Goal: Information Seeking & Learning: Find specific fact

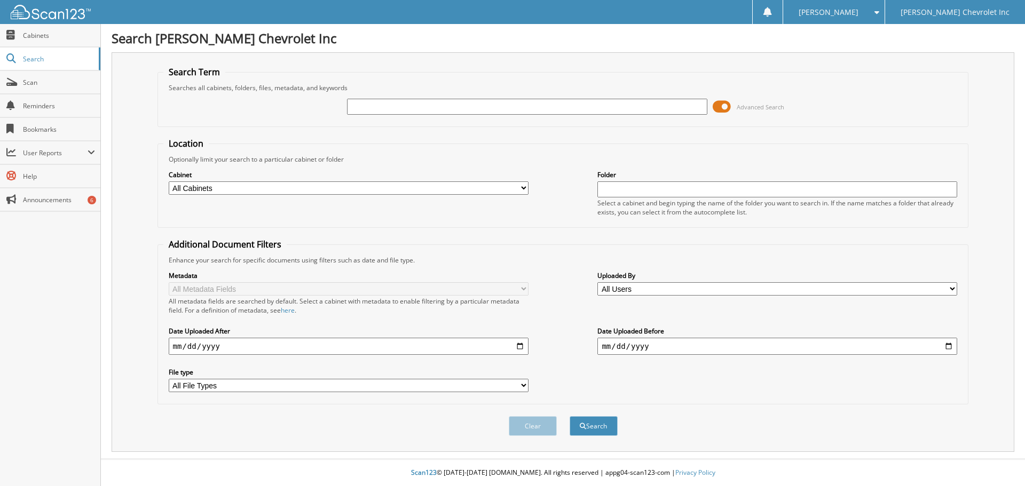
click at [391, 111] on input "text" at bounding box center [527, 107] width 360 height 16
type input "[PERSON_NAME]"
click at [721, 105] on span at bounding box center [722, 107] width 18 height 16
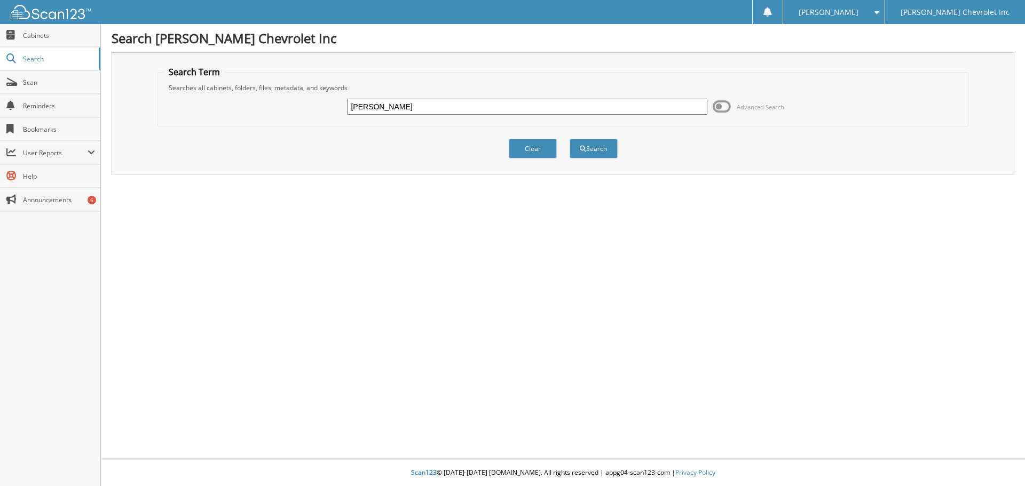
click at [716, 101] on span at bounding box center [722, 107] width 18 height 16
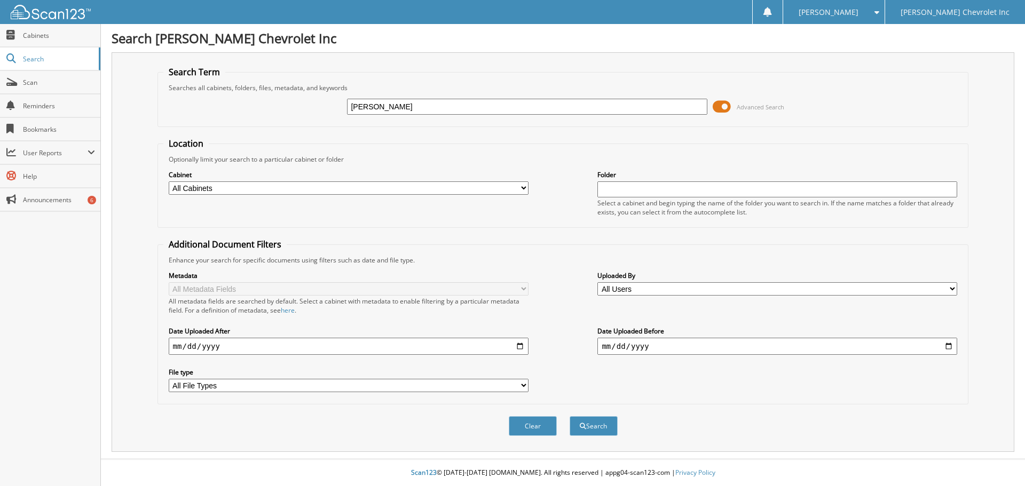
click at [517, 188] on select "All Cabinets ACCOUNTS PAYABLE AUDIT AUTOMATE SERVICE RO CAR DEALS CDK SERVICE R…" at bounding box center [349, 188] width 360 height 13
select select "19507"
click at [169, 182] on select "All Cabinets ACCOUNTS PAYABLE AUDIT AUTOMATE SERVICE RO CAR DEALS CDK SERVICE R…" at bounding box center [349, 188] width 360 height 13
drag, startPoint x: 599, startPoint y: 425, endPoint x: 599, endPoint y: 419, distance: 6.4
click at [599, 419] on button "Search" at bounding box center [594, 426] width 48 height 20
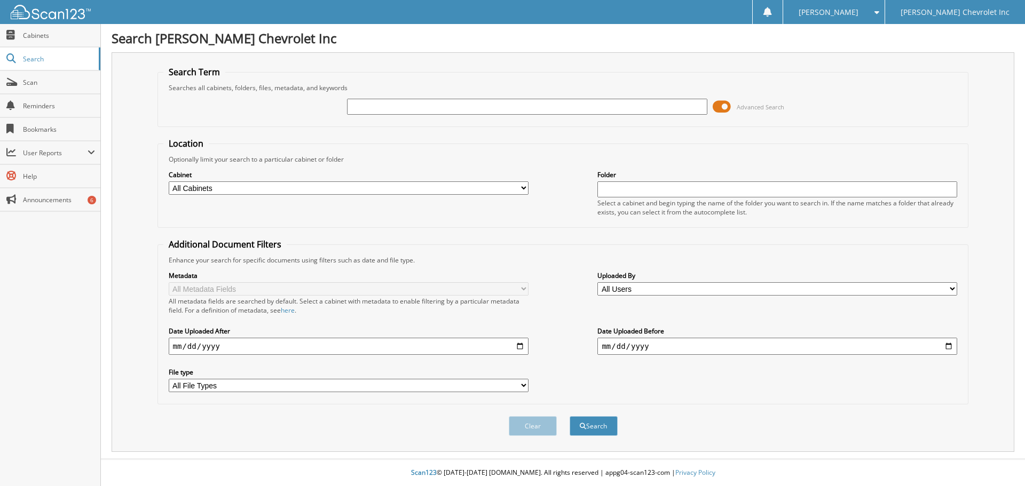
click at [414, 105] on input "text" at bounding box center [527, 107] width 360 height 16
type input "chu"
click at [724, 107] on span at bounding box center [722, 107] width 18 height 16
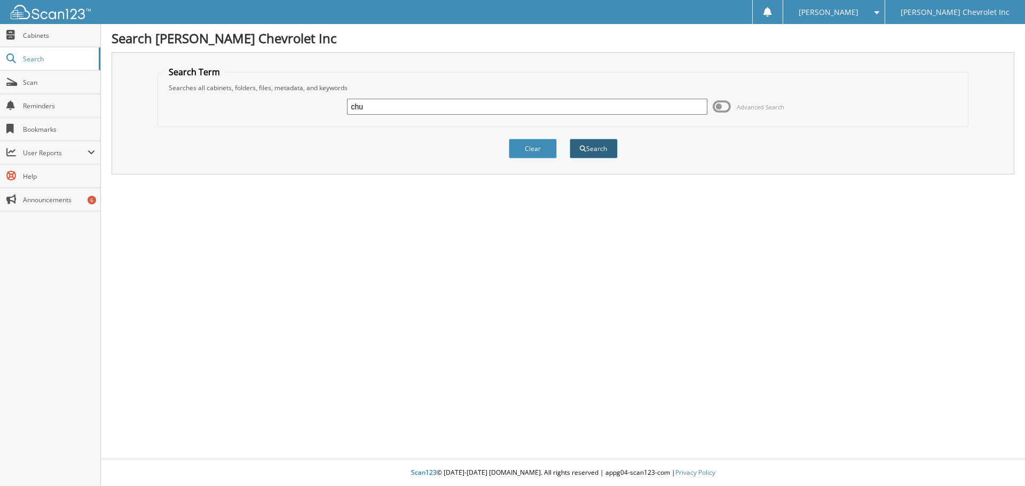
click at [593, 147] on button "Search" at bounding box center [594, 149] width 48 height 20
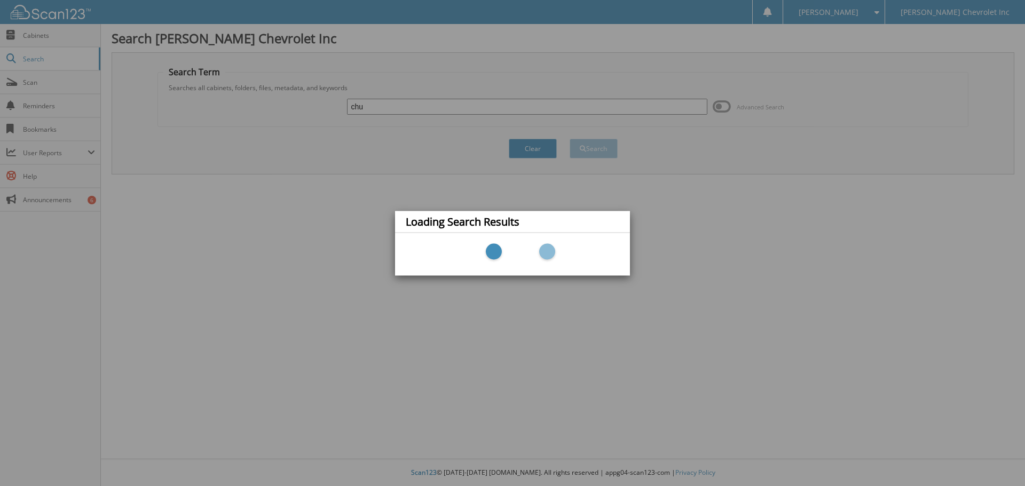
click at [725, 106] on div "Loading Search Results" at bounding box center [512, 243] width 1025 height 486
click at [199, 197] on div "Loading Search Results" at bounding box center [512, 243] width 1025 height 486
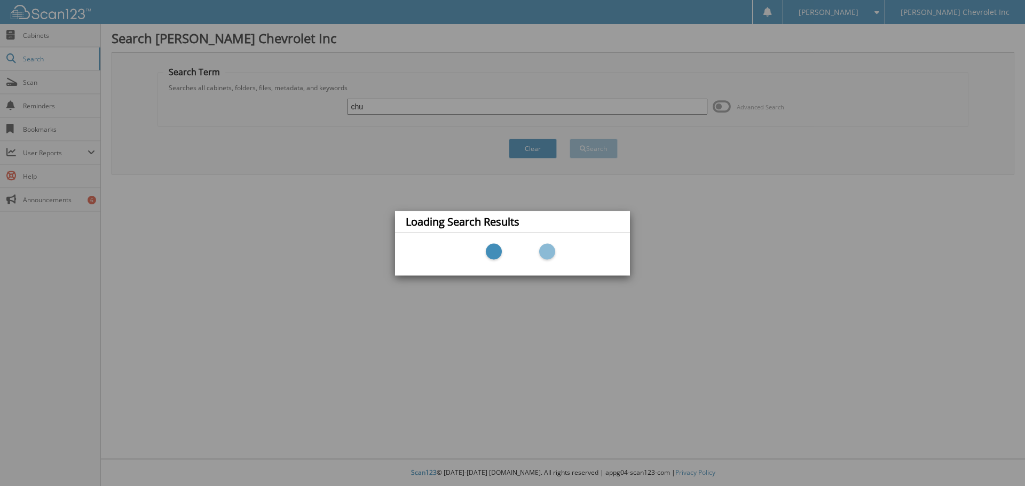
drag, startPoint x: 566, startPoint y: 160, endPoint x: 553, endPoint y: 159, distance: 13.9
click at [566, 160] on div "Loading Search Results" at bounding box center [512, 243] width 1025 height 486
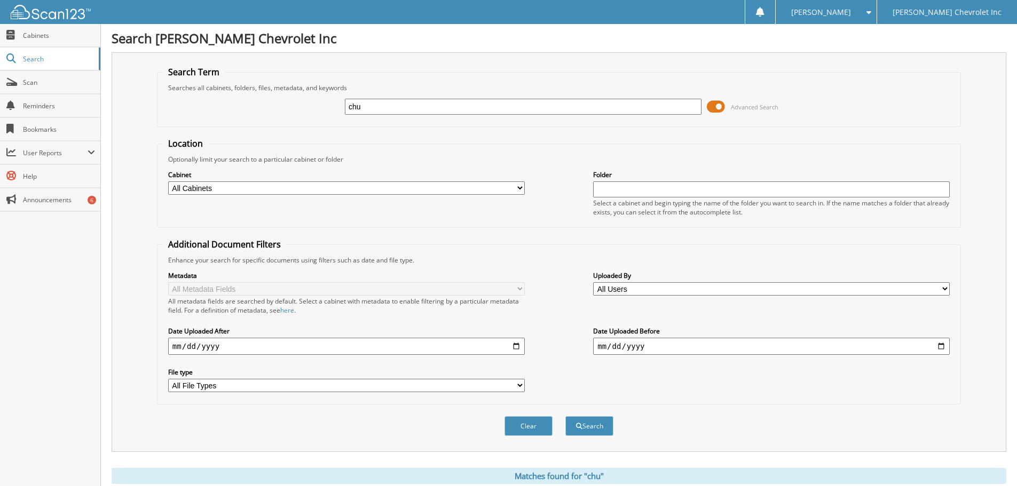
click at [714, 109] on span at bounding box center [716, 107] width 18 height 16
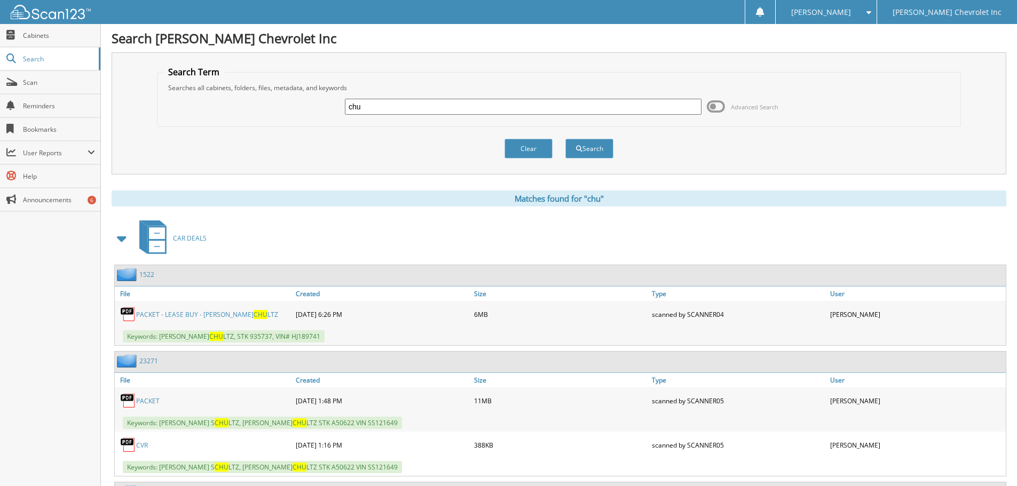
click at [713, 107] on span at bounding box center [716, 107] width 18 height 16
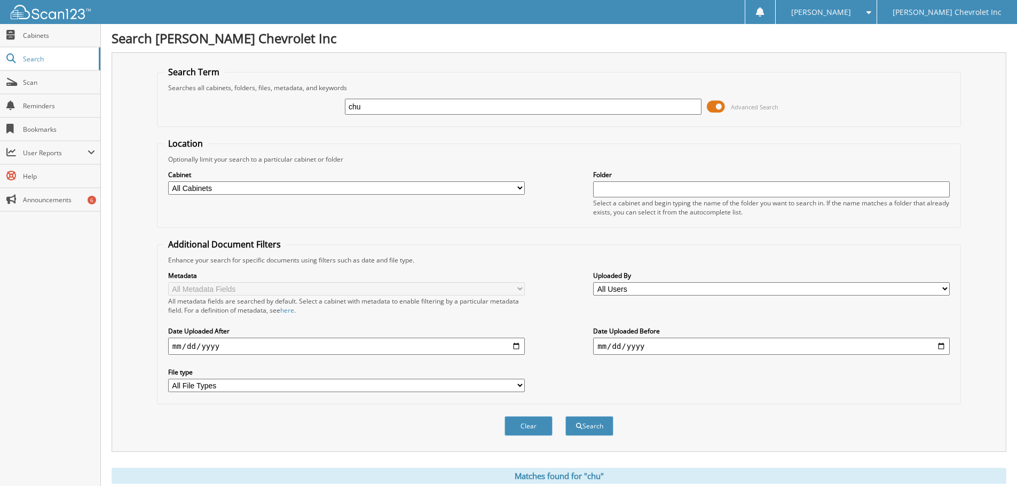
click at [510, 184] on select "All Cabinets ACCOUNTS PAYABLE AUDIT AUTOMATE SERVICE RO CAR DEALS CDK SERVICE R…" at bounding box center [346, 188] width 357 height 13
select select "19507"
click at [168, 182] on select "All Cabinets ACCOUNTS PAYABLE AUDIT AUTOMATE SERVICE RO CAR DEALS CDK SERVICE R…" at bounding box center [346, 188] width 357 height 13
click at [576, 430] on span "submit" at bounding box center [579, 426] width 6 height 6
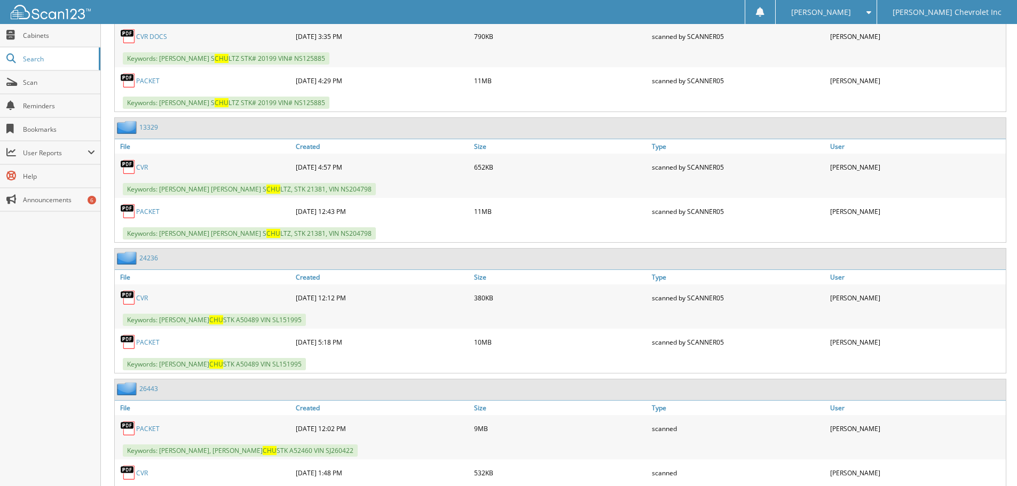
scroll to position [3256, 0]
click at [141, 343] on link "PACKET" at bounding box center [147, 341] width 23 height 9
click at [148, 342] on link "PACKET" at bounding box center [147, 341] width 23 height 9
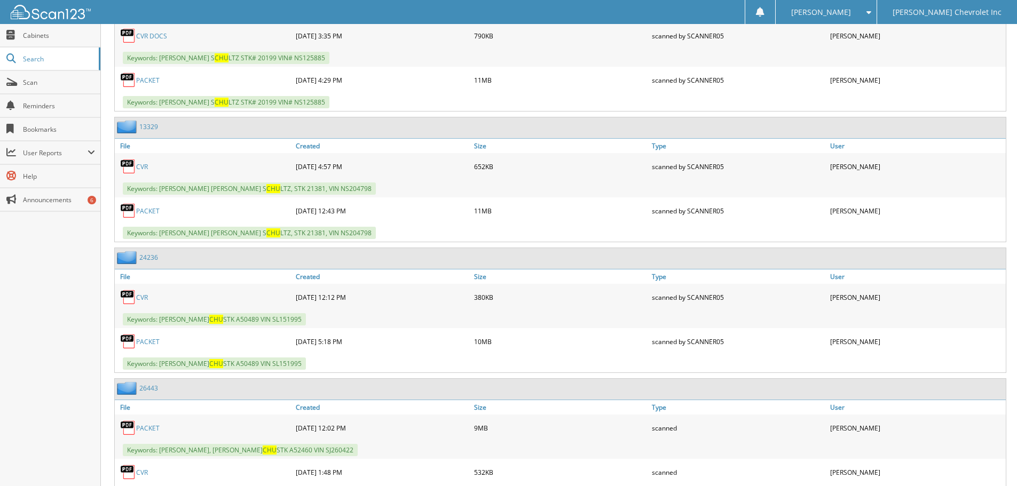
click at [148, 342] on link "PACKET" at bounding box center [147, 341] width 23 height 9
click at [153, 343] on link "PACKET" at bounding box center [147, 341] width 23 height 9
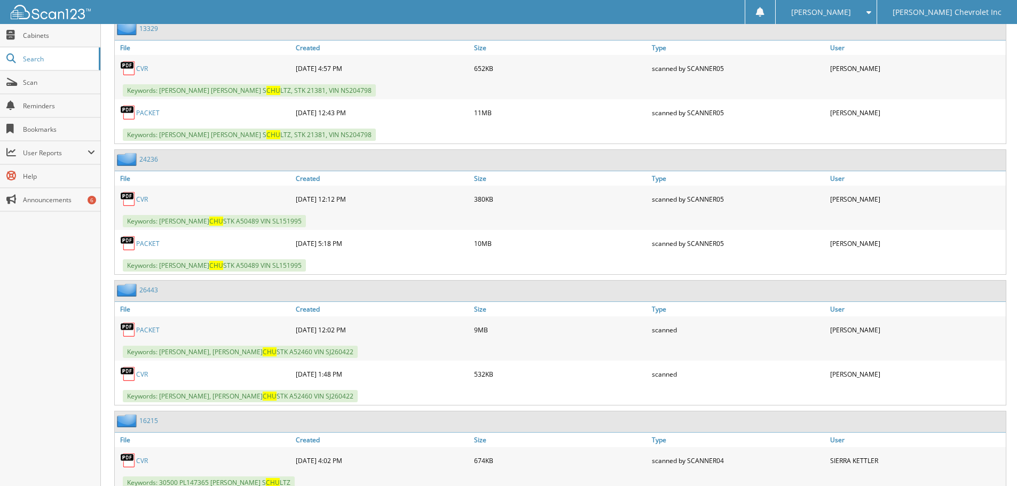
scroll to position [3363, 0]
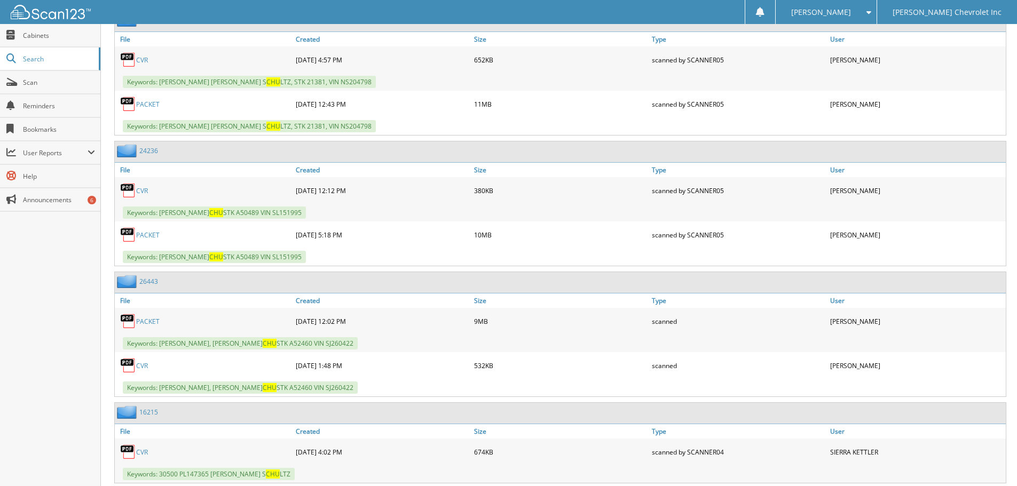
click at [153, 322] on link "PACKET" at bounding box center [147, 321] width 23 height 9
click at [148, 317] on div "PACKET" at bounding box center [204, 321] width 178 height 21
click at [146, 320] on link "PACKET" at bounding box center [147, 321] width 23 height 9
click at [152, 323] on link "PACKET" at bounding box center [147, 321] width 23 height 9
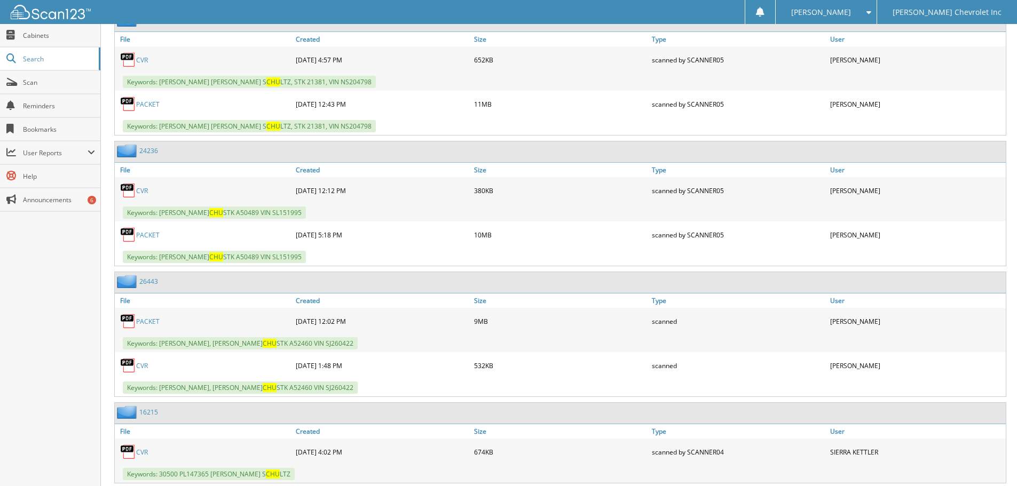
click at [156, 326] on link "PACKET" at bounding box center [147, 321] width 23 height 9
click at [156, 327] on div "PACKET" at bounding box center [204, 321] width 178 height 21
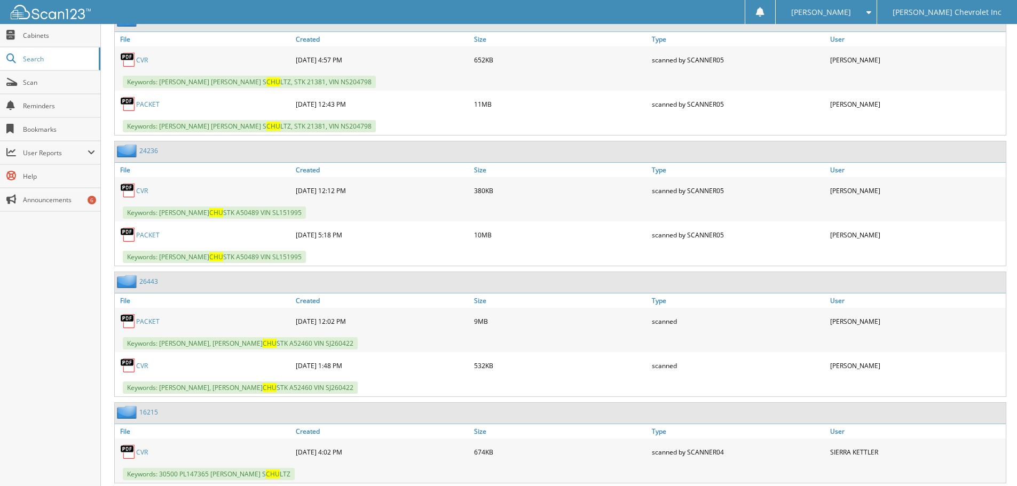
click at [156, 327] on div "PACKET" at bounding box center [204, 321] width 178 height 21
click at [127, 320] on img at bounding box center [128, 321] width 16 height 16
click at [146, 327] on div "PACKET" at bounding box center [204, 321] width 178 height 21
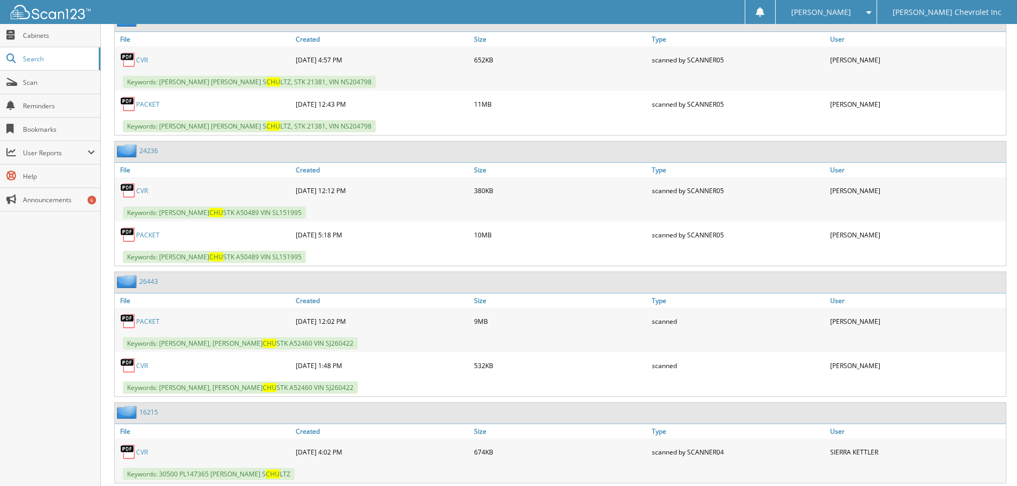
click at [146, 327] on div "PACKET" at bounding box center [204, 321] width 178 height 21
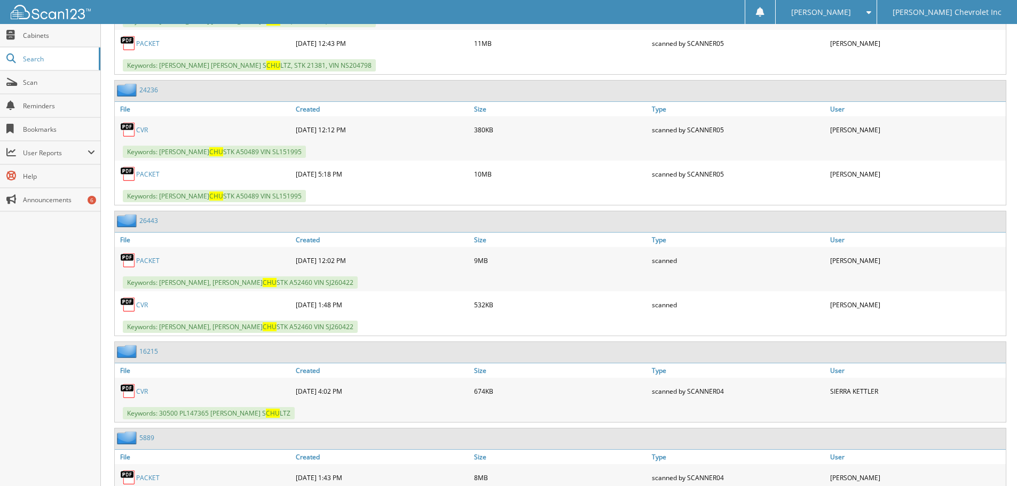
scroll to position [3416, 0]
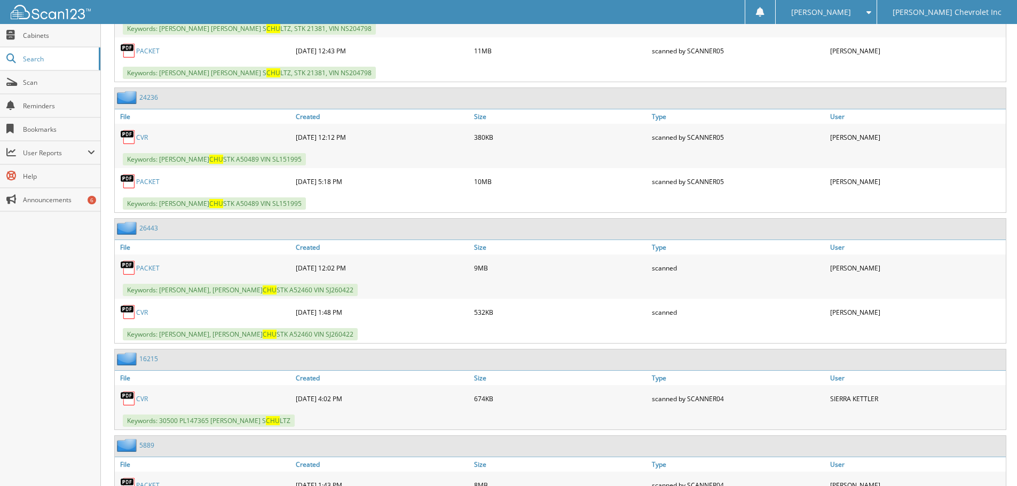
click at [151, 270] on link "PACKET" at bounding box center [147, 268] width 23 height 9
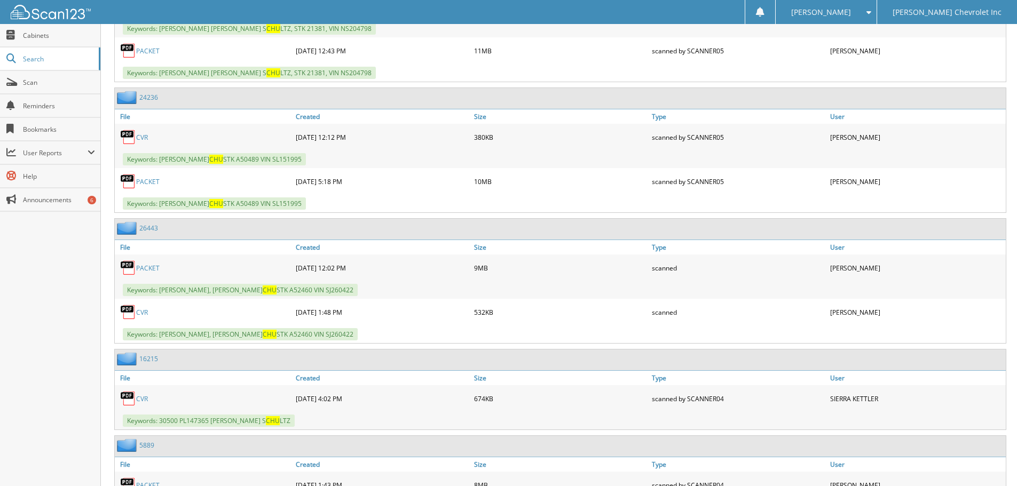
click at [151, 270] on link "PACKET" at bounding box center [147, 268] width 23 height 9
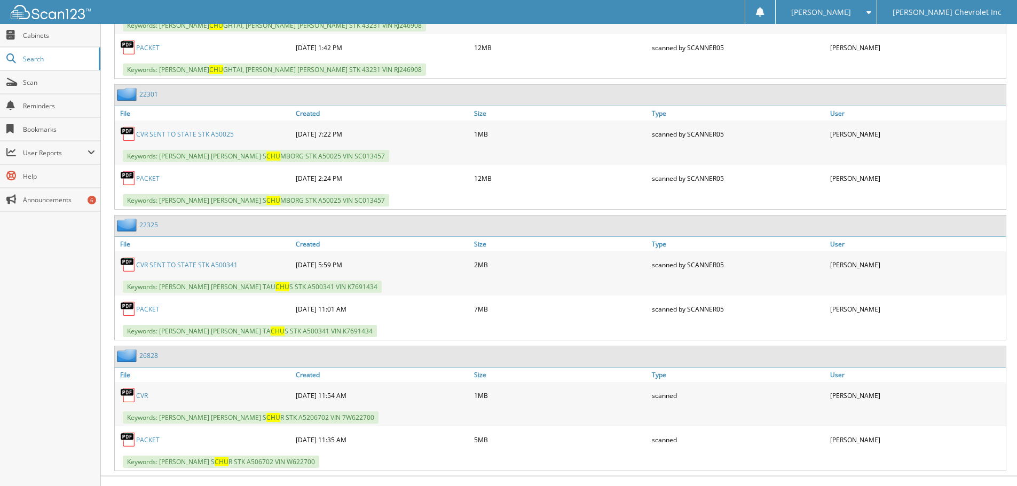
scroll to position [7536, 0]
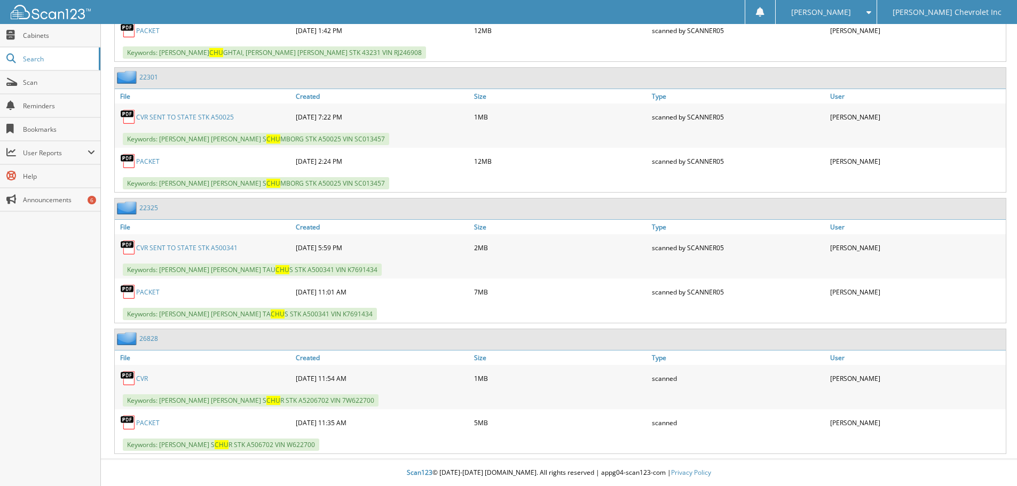
click at [158, 420] on link "PACKET" at bounding box center [147, 423] width 23 height 9
click at [144, 421] on link "PACKET" at bounding box center [147, 423] width 23 height 9
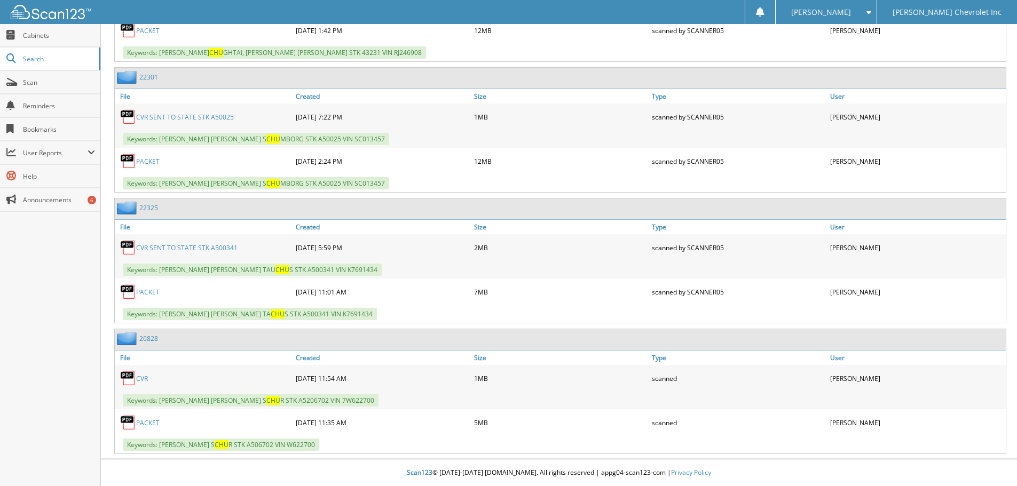
click at [144, 421] on link "PACKET" at bounding box center [147, 423] width 23 height 9
